Goal: Communication & Community: Answer question/provide support

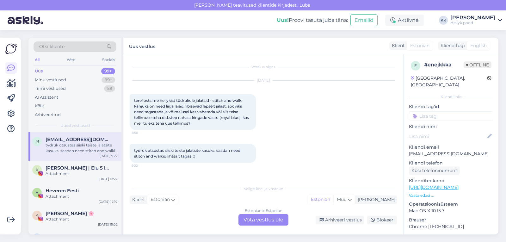
click at [247, 220] on div "Estonian to Estonian Võta vestlus üle" at bounding box center [263, 219] width 50 height 11
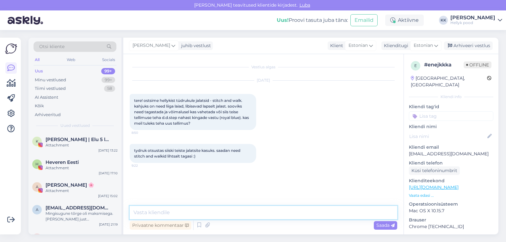
click at [171, 212] on textarea at bounding box center [263, 212] width 267 height 13
paste textarea "Tere Palun kasutage tagastamiseks tagastuskoodi. Täpsemalt on kirjas siin [URL]…"
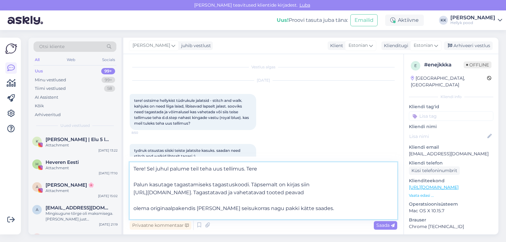
click at [260, 170] on textarea "Tere! Sel juhul palume teil teha uus tellimus. Tere Palun kasutage tagastamisek…" at bounding box center [263, 190] width 267 height 57
click at [133, 184] on textarea "Tere! Sel juhul palume teil teha uus tellimus. Palun kasutage tagastamiseks tag…" at bounding box center [263, 190] width 267 height 57
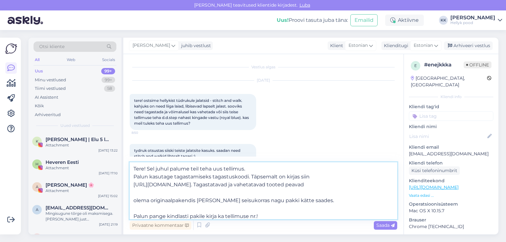
click at [132, 199] on textarea "Tere! Sel juhul palume teil teha uus tellimus. Palun kasutage tagastamiseks tag…" at bounding box center [263, 190] width 267 height 57
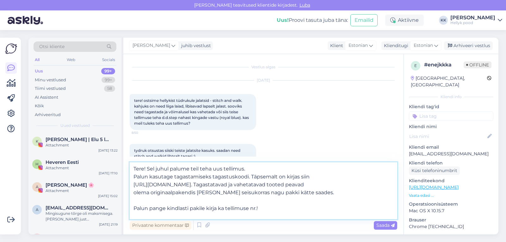
scroll to position [19, 0]
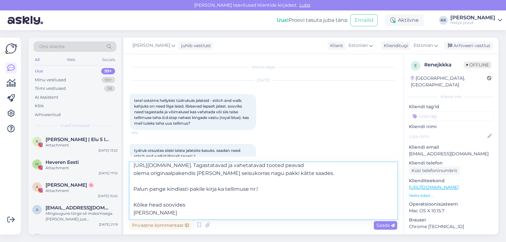
click at [189, 204] on textarea "Tere! Sel juhul palume teil teha uus tellimus. Palun kasutage tagastamiseks tag…" at bounding box center [263, 190] width 267 height 57
click at [155, 214] on textarea "Tere! Sel juhul palume teil teha uus tellimus. Palun kasutage tagastamiseks tag…" at bounding box center [263, 190] width 267 height 57
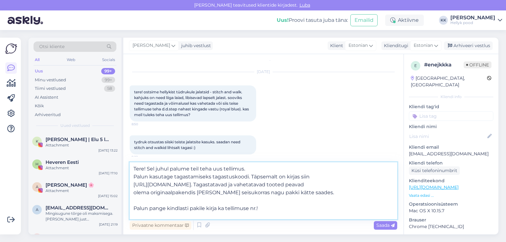
scroll to position [13, 0]
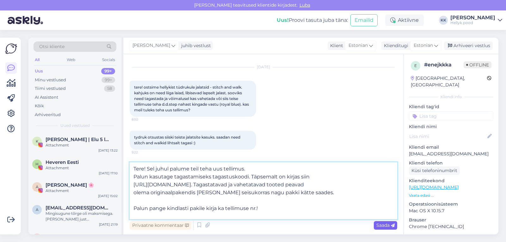
type textarea "Tere! Sel juhul palume teil teha uus tellimus. Palun kasutage tagastamiseks tag…"
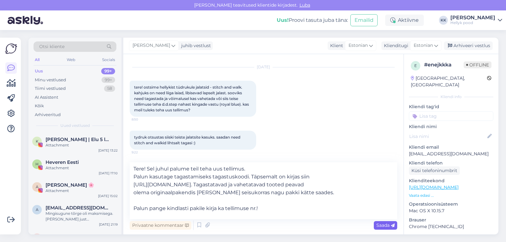
click at [380, 227] on span "Saada" at bounding box center [385, 225] width 18 height 6
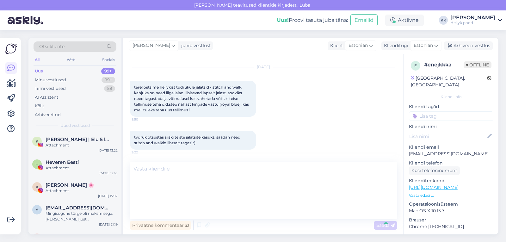
scroll to position [0, 0]
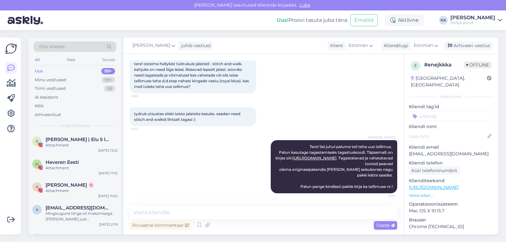
click at [219, 152] on div "[PERSON_NAME] Tere! Sel juhul palume teil teha uus tellimus. Palun kasutage tag…" at bounding box center [263, 166] width 267 height 67
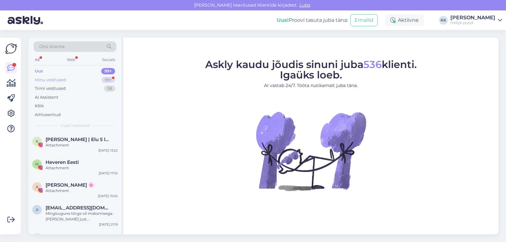
click at [52, 79] on div "Minu vestlused" at bounding box center [50, 80] width 31 height 6
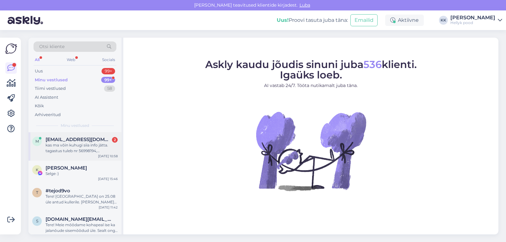
click at [77, 144] on div "kas ma võin kuhugi siia info jätta. tagastus tuleb nr 56998194, stephen layeri …" at bounding box center [82, 147] width 72 height 11
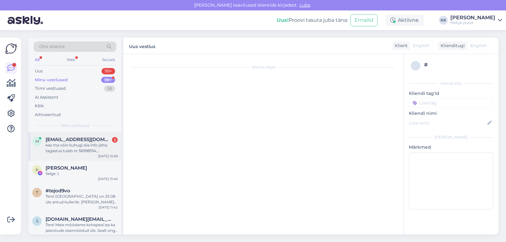
scroll to position [119, 0]
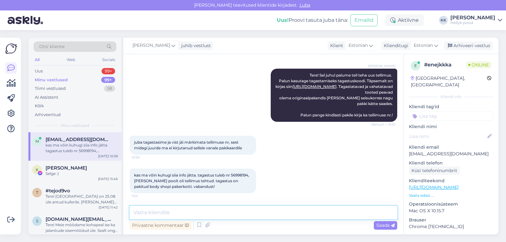
click at [157, 211] on textarea at bounding box center [263, 212] width 267 height 13
type textarea "Aitäh teada andmast :)"
click at [384, 223] on span "Saada" at bounding box center [385, 225] width 18 height 6
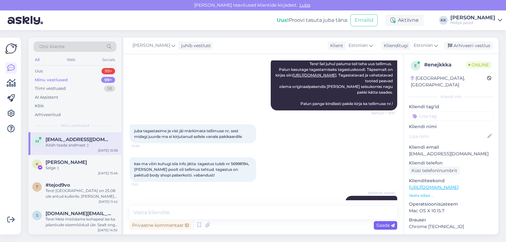
scroll to position [147, 0]
